Goal: Task Accomplishment & Management: Use online tool/utility

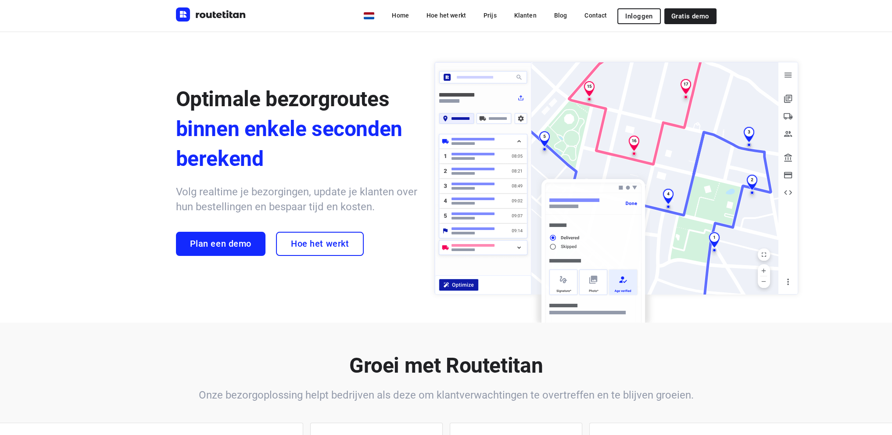
click at [636, 13] on span "Inloggen" at bounding box center [638, 16] width 27 height 7
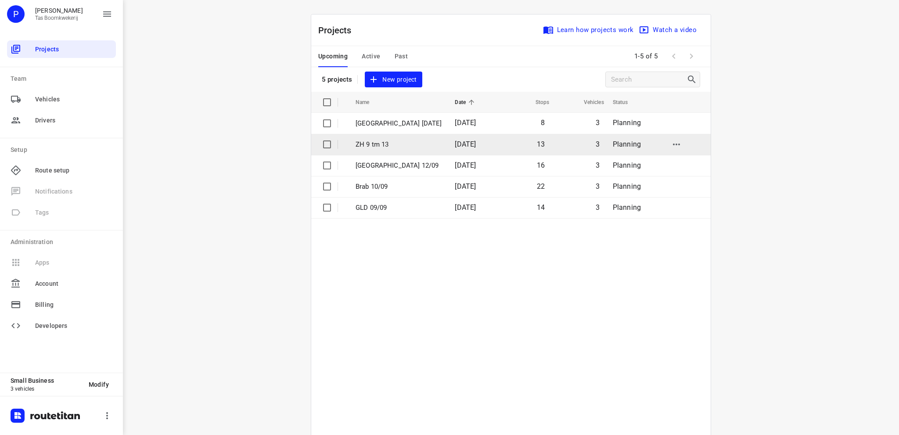
click at [388, 144] on p "ZH 9 tm 13" at bounding box center [399, 145] width 86 height 10
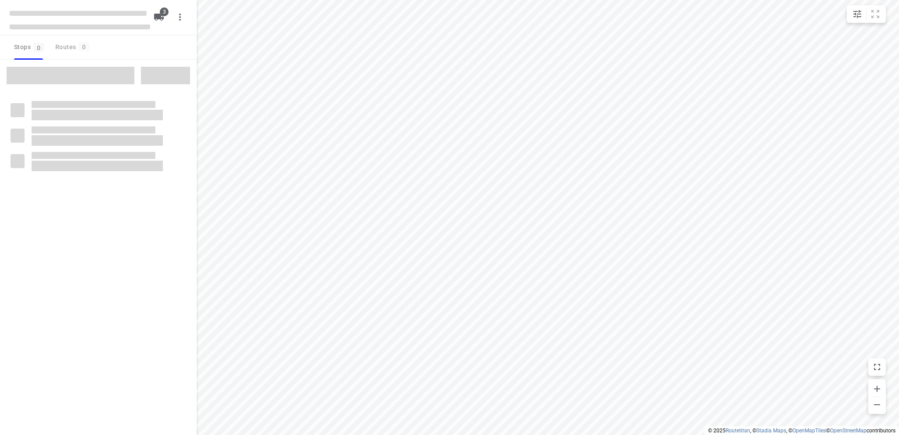
type input "distance"
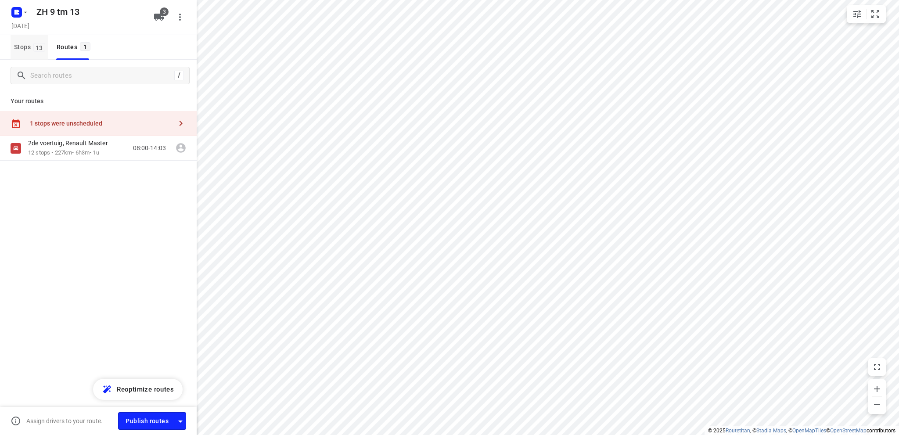
click at [20, 42] on span "Stops 13" at bounding box center [31, 47] width 34 height 11
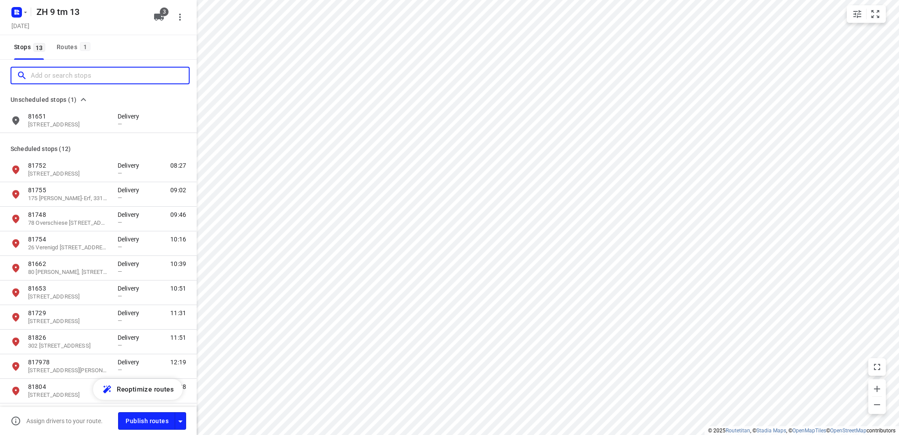
click at [35, 71] on input "Add or search stops" at bounding box center [110, 76] width 158 height 14
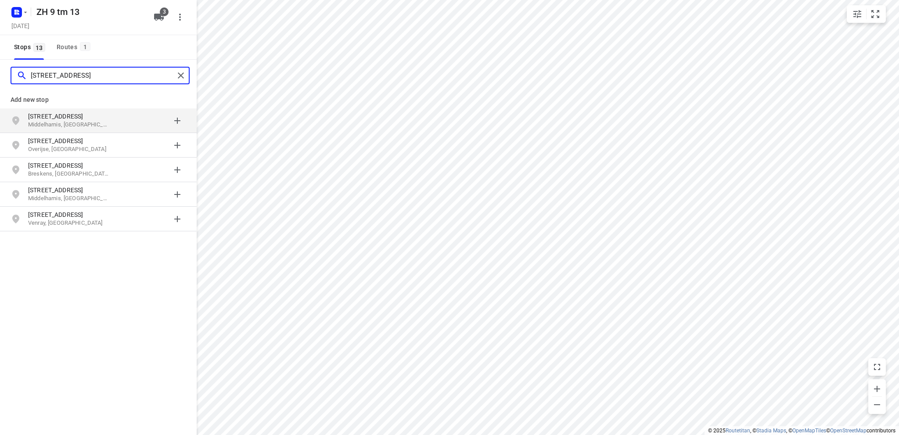
type input "langeweg 110 b"
click at [61, 121] on p "Middelharnis, Nederland" at bounding box center [68, 125] width 81 height 8
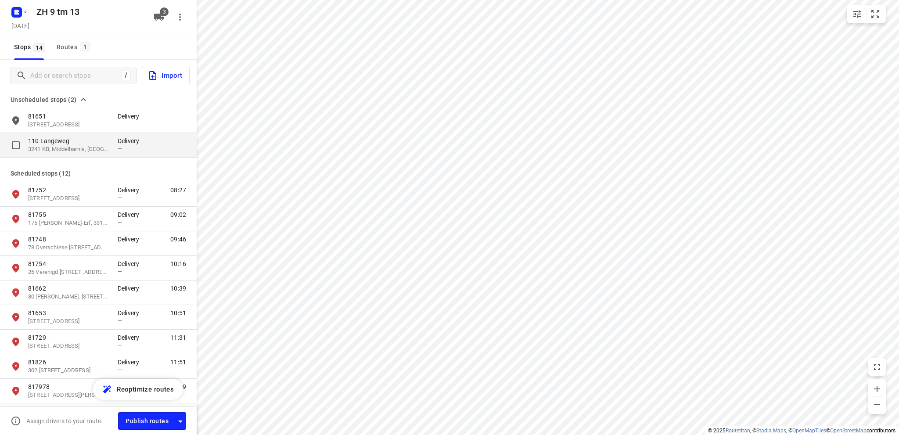
click at [54, 142] on p "110 Langeweg" at bounding box center [68, 141] width 81 height 9
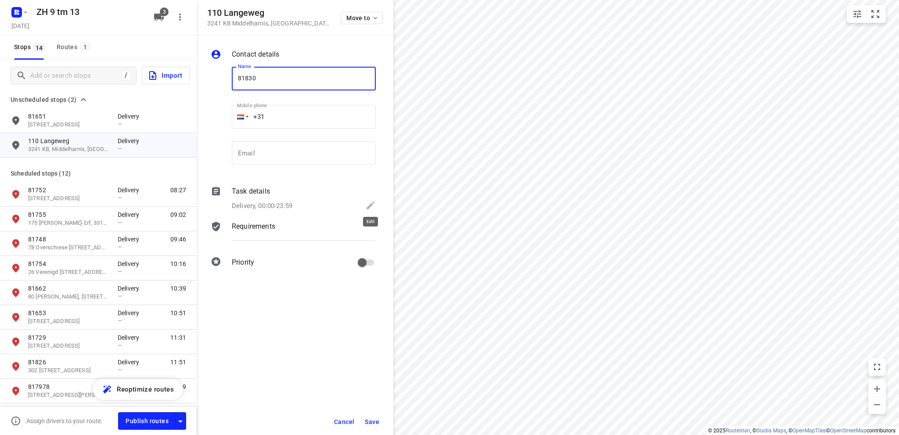
type input "81830"
click at [372, 202] on icon at bounding box center [370, 205] width 11 height 11
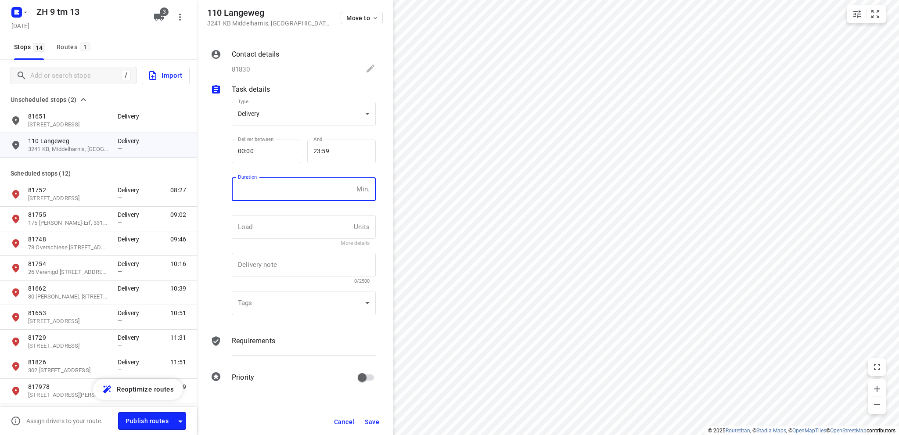
click at [277, 190] on input "number" at bounding box center [292, 189] width 121 height 24
type input "10"
click at [376, 423] on span "Save" at bounding box center [372, 421] width 14 height 7
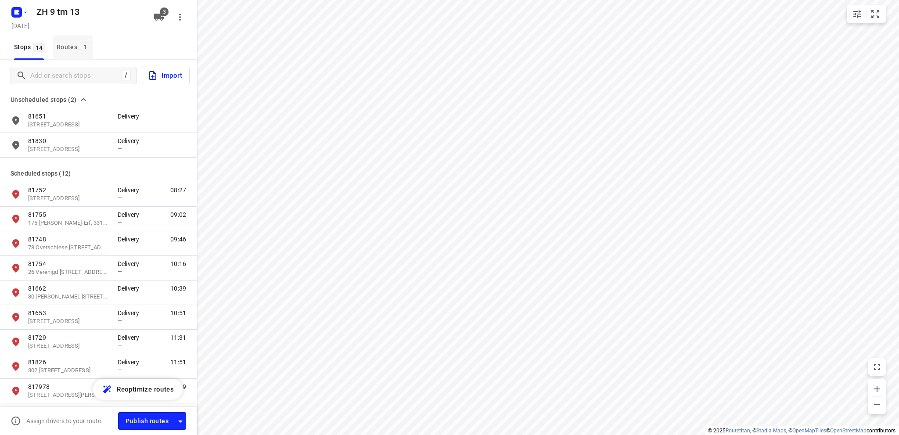
click at [66, 45] on div "Routes 1" at bounding box center [75, 47] width 36 height 11
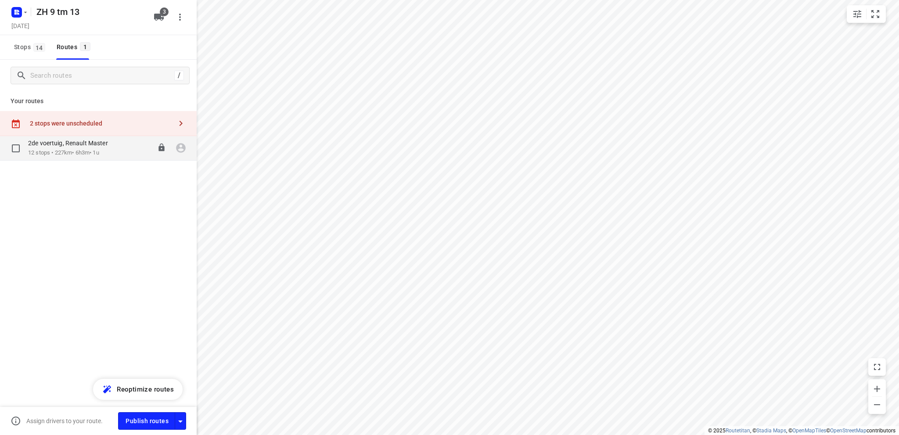
click at [72, 151] on p "12 stops • 227km • 6h3m • 1u" at bounding box center [72, 153] width 89 height 8
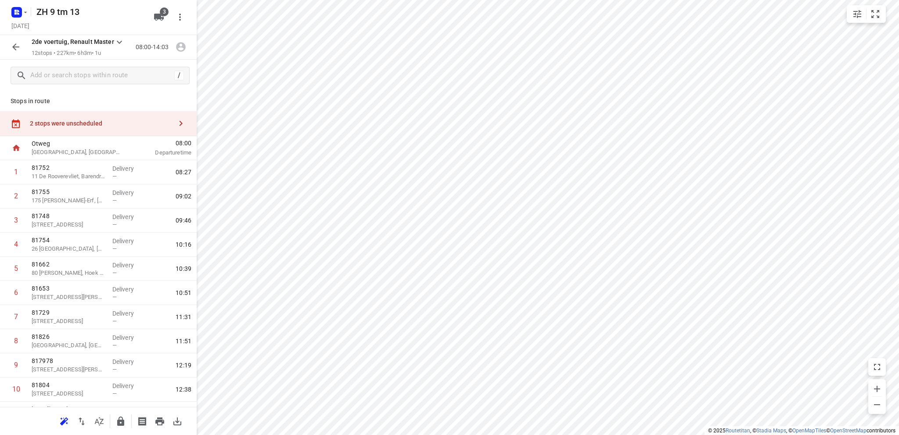
click at [50, 121] on div "2 stops were unscheduled" at bounding box center [101, 123] width 142 height 7
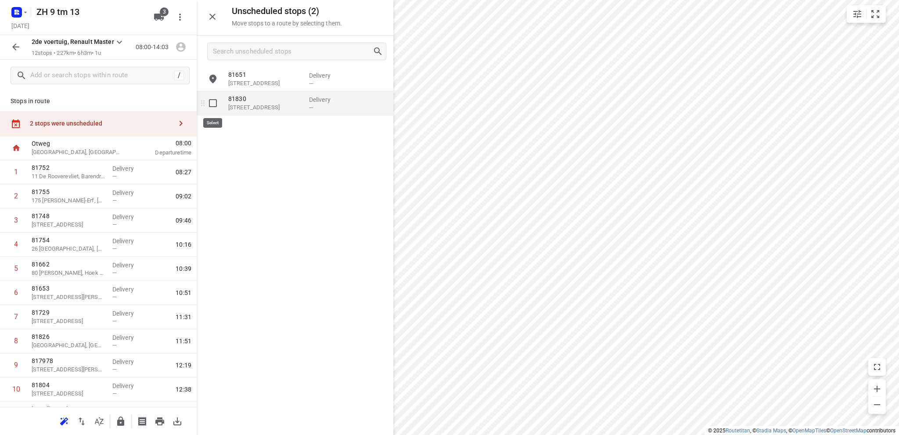
click at [211, 104] on input "grid" at bounding box center [213, 103] width 18 height 18
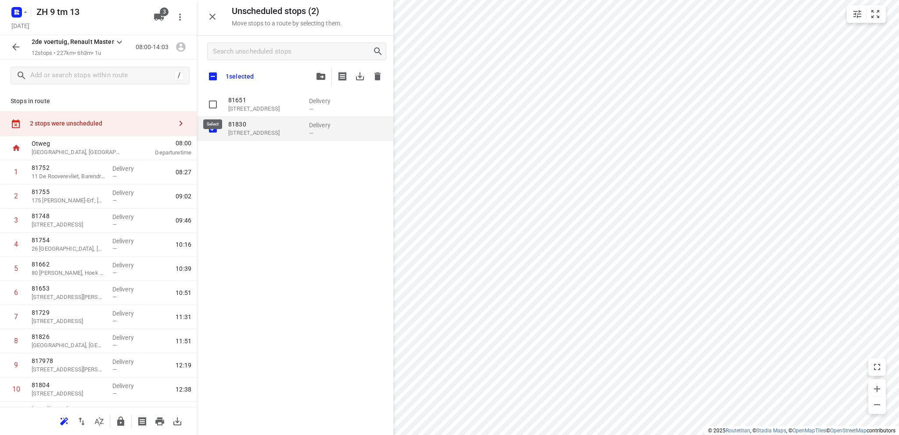
checkbox input "true"
click at [360, 72] on icon "button" at bounding box center [360, 76] width 11 height 11
click at [14, 42] on icon "button" at bounding box center [16, 47] width 11 height 11
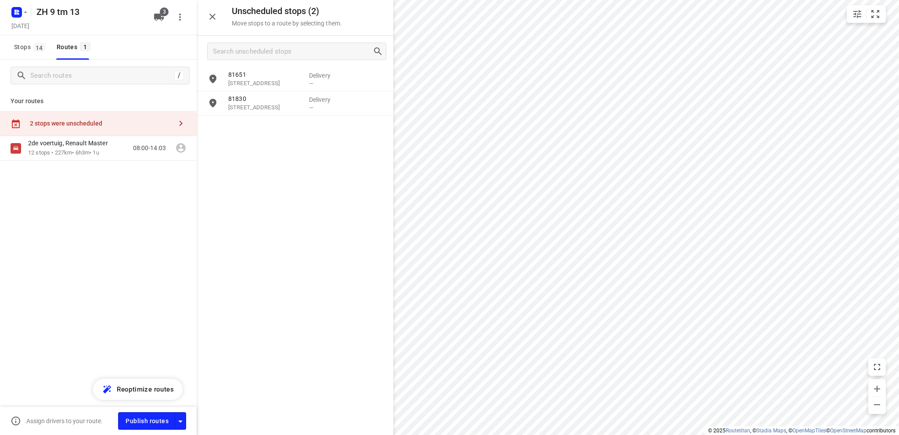
click at [14, 42] on span "Stops 14" at bounding box center [31, 47] width 34 height 11
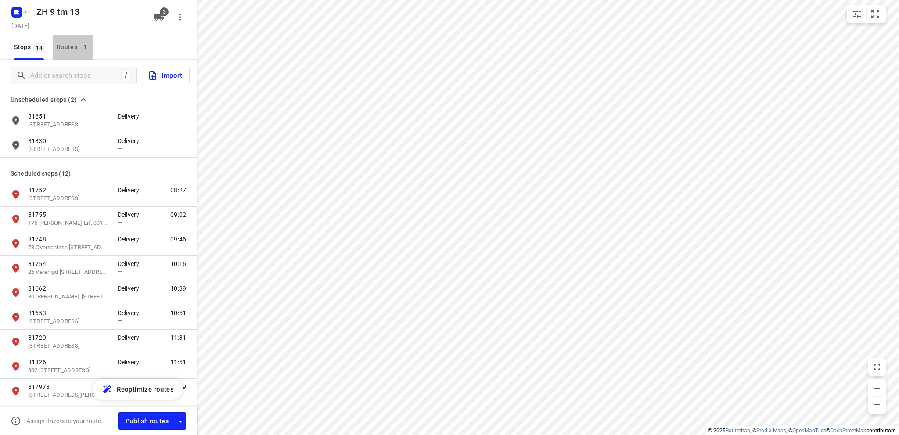
click at [63, 48] on div "Routes 1" at bounding box center [75, 47] width 36 height 11
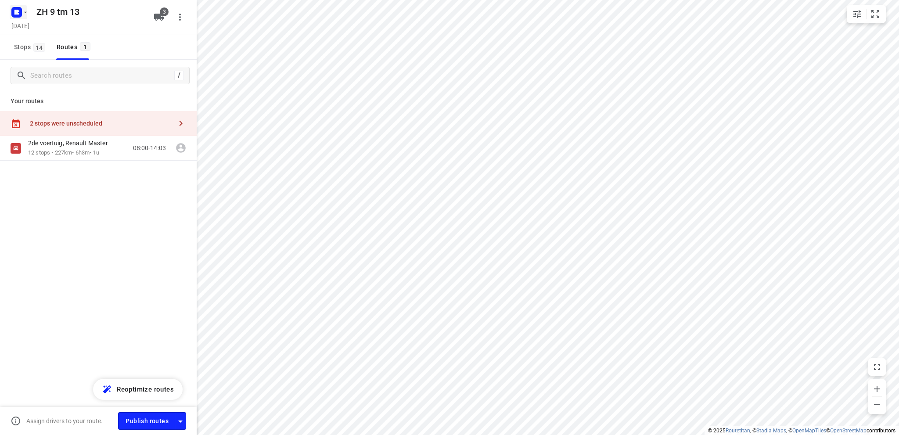
click at [18, 10] on icon "button" at bounding box center [18, 11] width 2 height 2
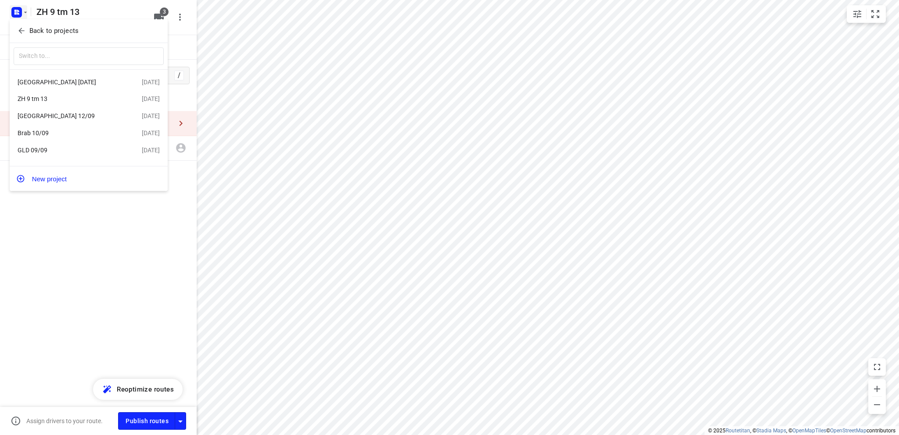
click at [54, 132] on div "Brab 10/09" at bounding box center [68, 132] width 101 height 7
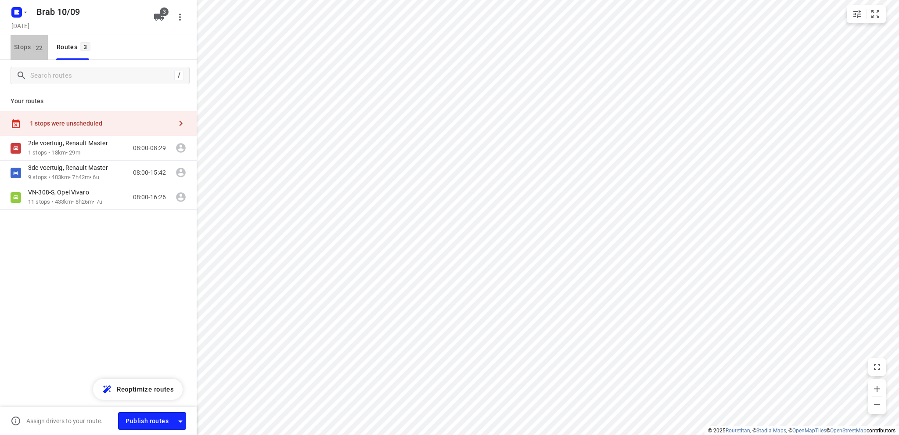
click at [25, 43] on span "Stops 22" at bounding box center [31, 47] width 34 height 11
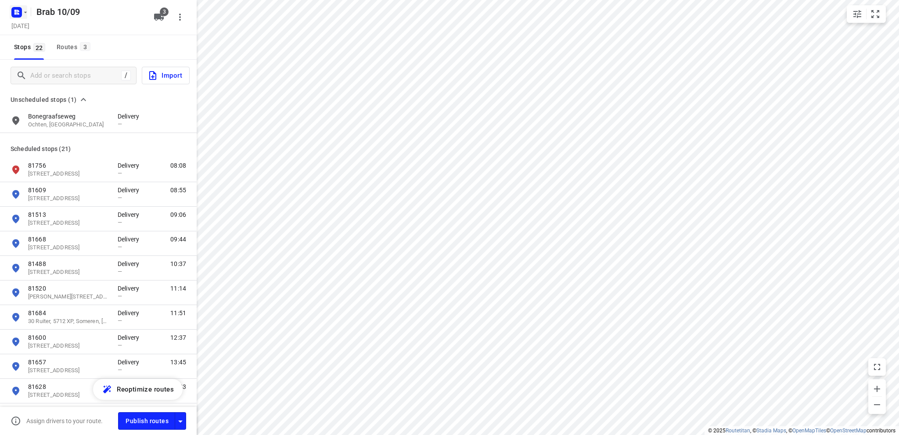
click at [18, 11] on icon "button" at bounding box center [18, 11] width 2 height 2
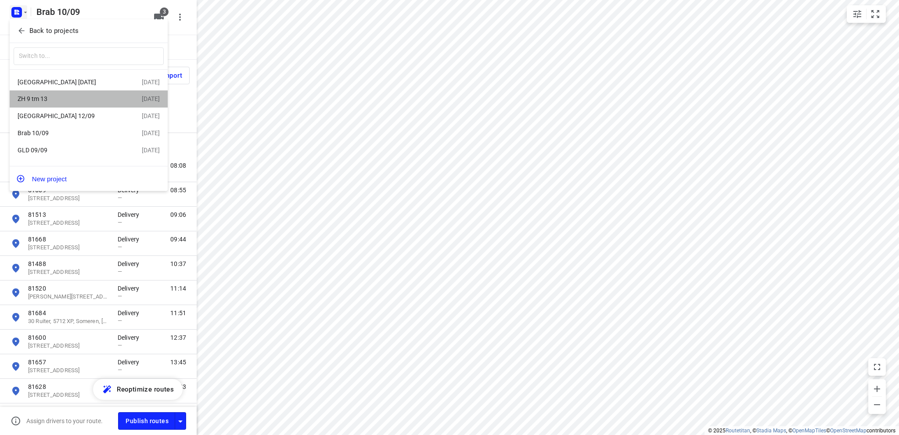
click at [35, 98] on div "ZH 9 tm 13" at bounding box center [68, 98] width 101 height 7
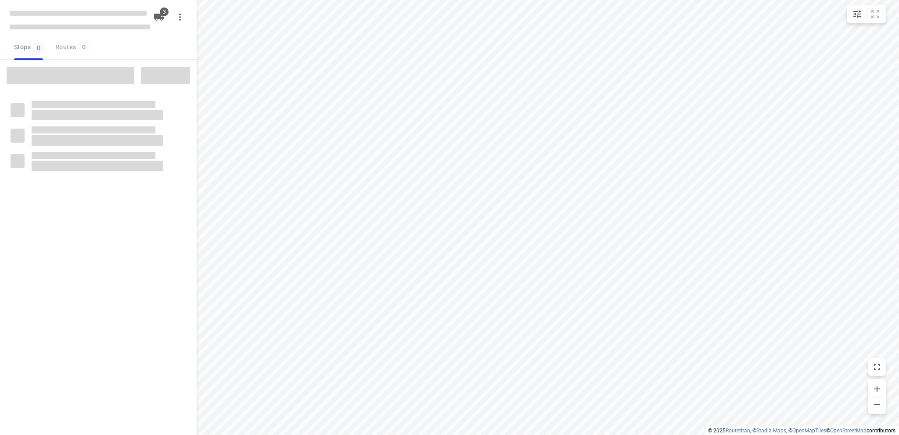
type input "distance"
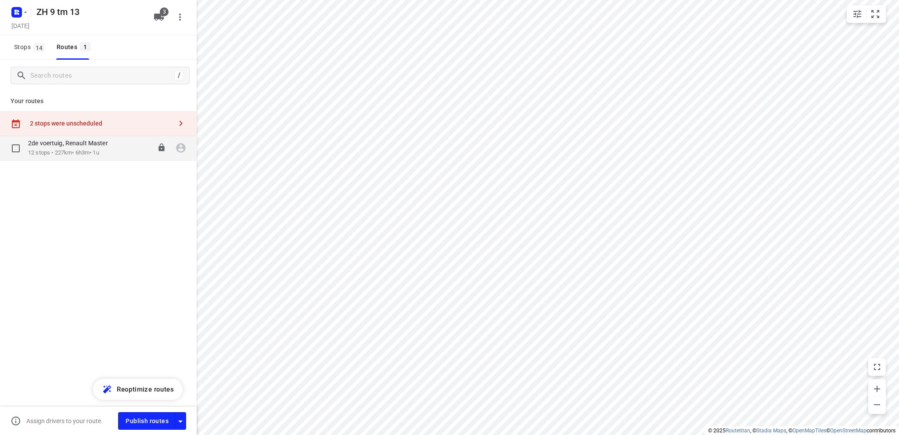
click at [65, 147] on div "2de voertuig, Renault Master" at bounding box center [72, 144] width 89 height 10
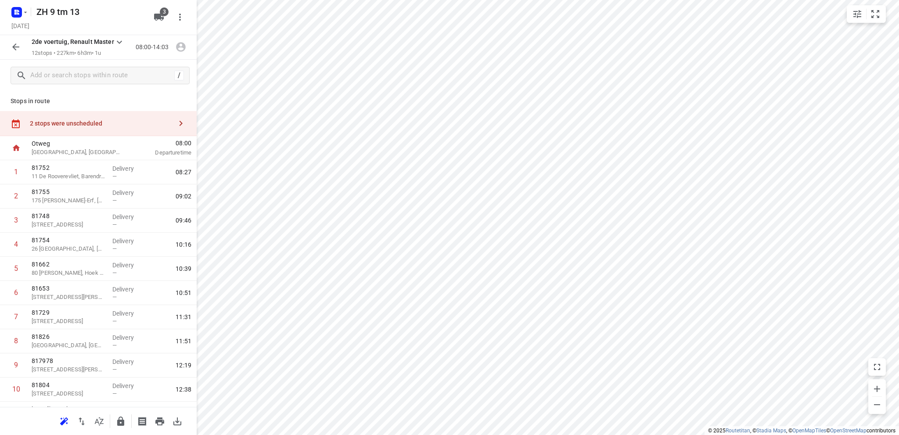
click at [64, 121] on div "2 stops were unscheduled" at bounding box center [101, 123] width 142 height 7
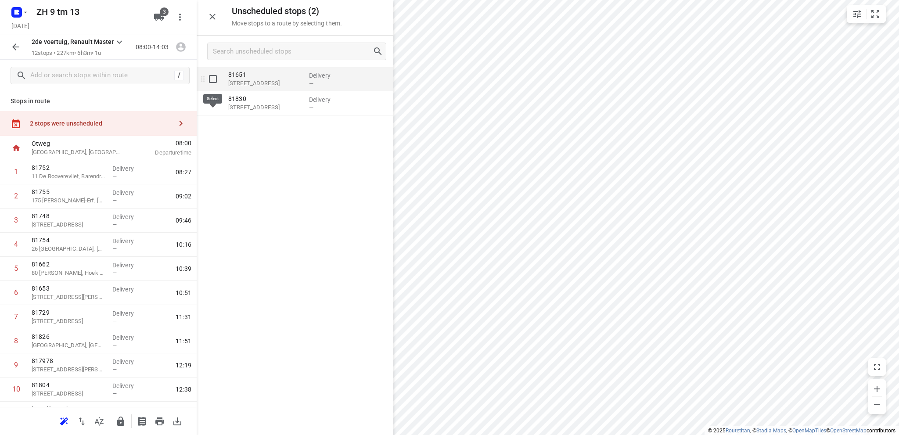
click at [211, 79] on input "grid" at bounding box center [213, 79] width 18 height 18
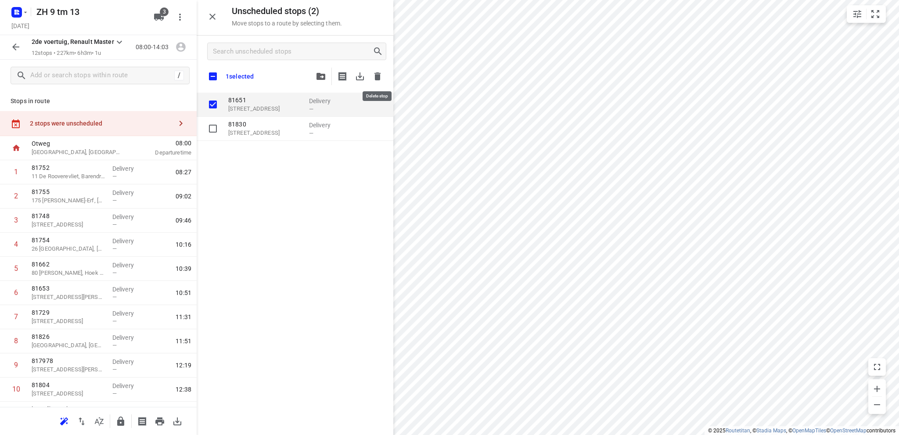
click at [379, 76] on icon "button" at bounding box center [377, 76] width 6 height 8
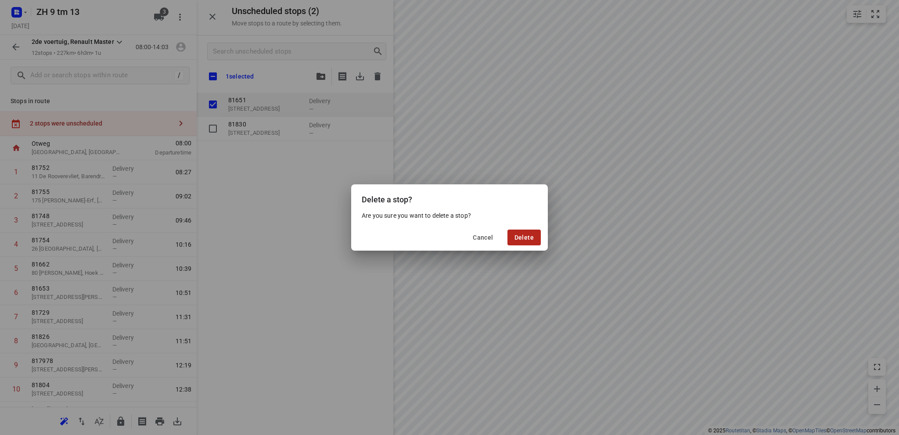
click at [516, 234] on span "Delete" at bounding box center [523, 237] width 19 height 7
checkbox input "true"
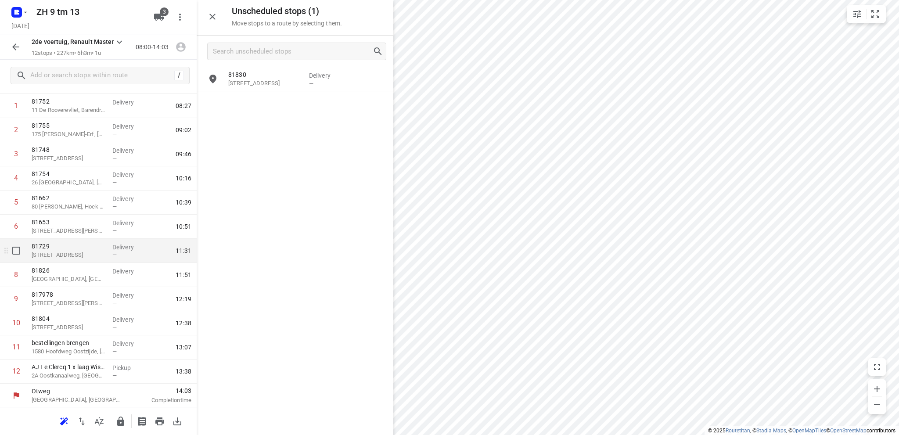
scroll to position [67, 0]
click at [64, 419] on icon "button" at bounding box center [64, 420] width 8 height 7
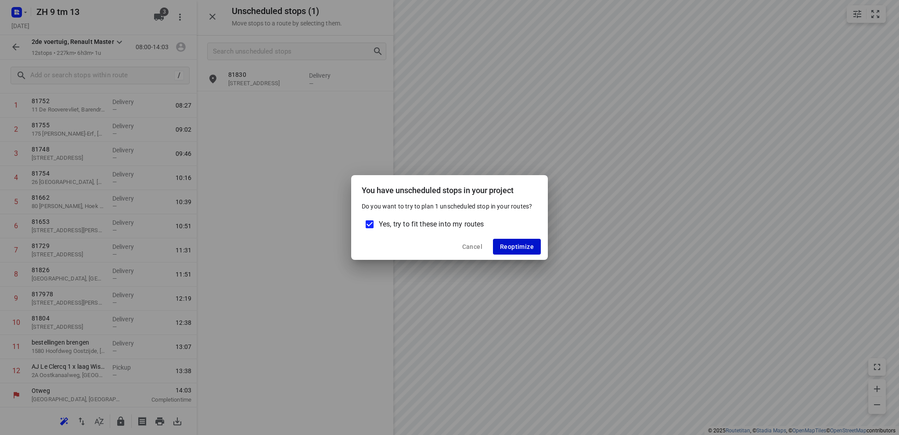
click at [508, 250] on span "Reoptimize" at bounding box center [517, 246] width 34 height 7
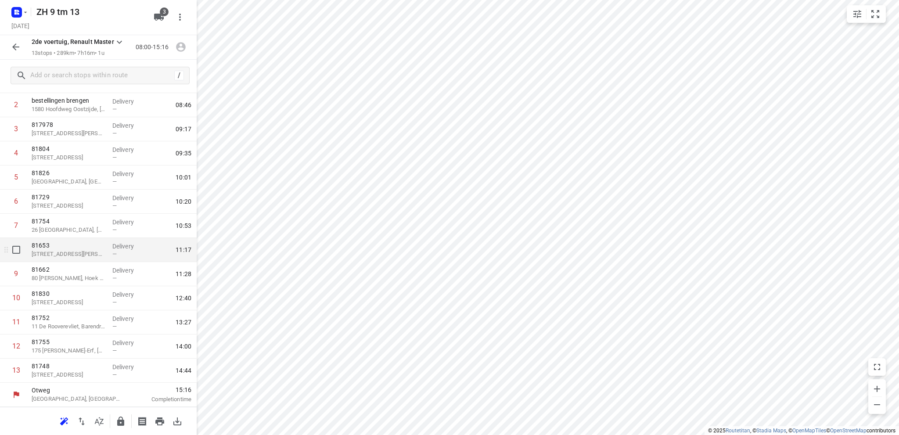
scroll to position [66, 0]
click at [82, 422] on icon "button" at bounding box center [81, 421] width 11 height 11
